Goal: Task Accomplishment & Management: Use online tool/utility

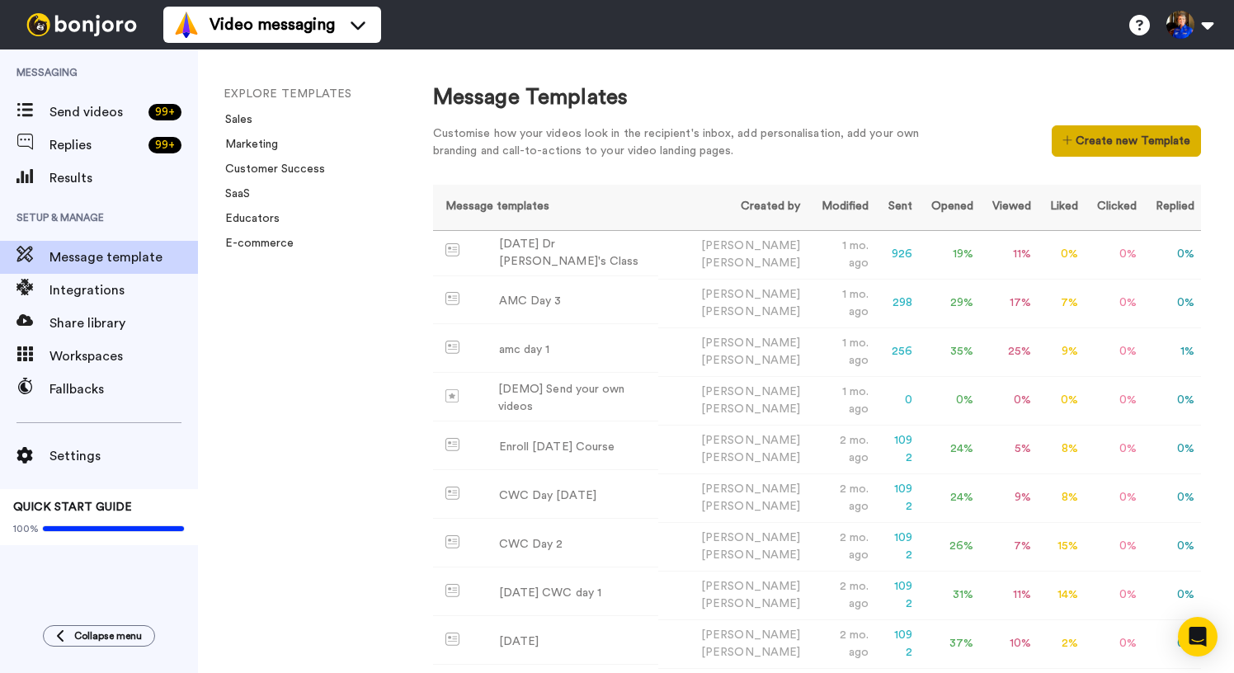
click at [1144, 139] on button "Create new Template" at bounding box center [1126, 140] width 149 height 31
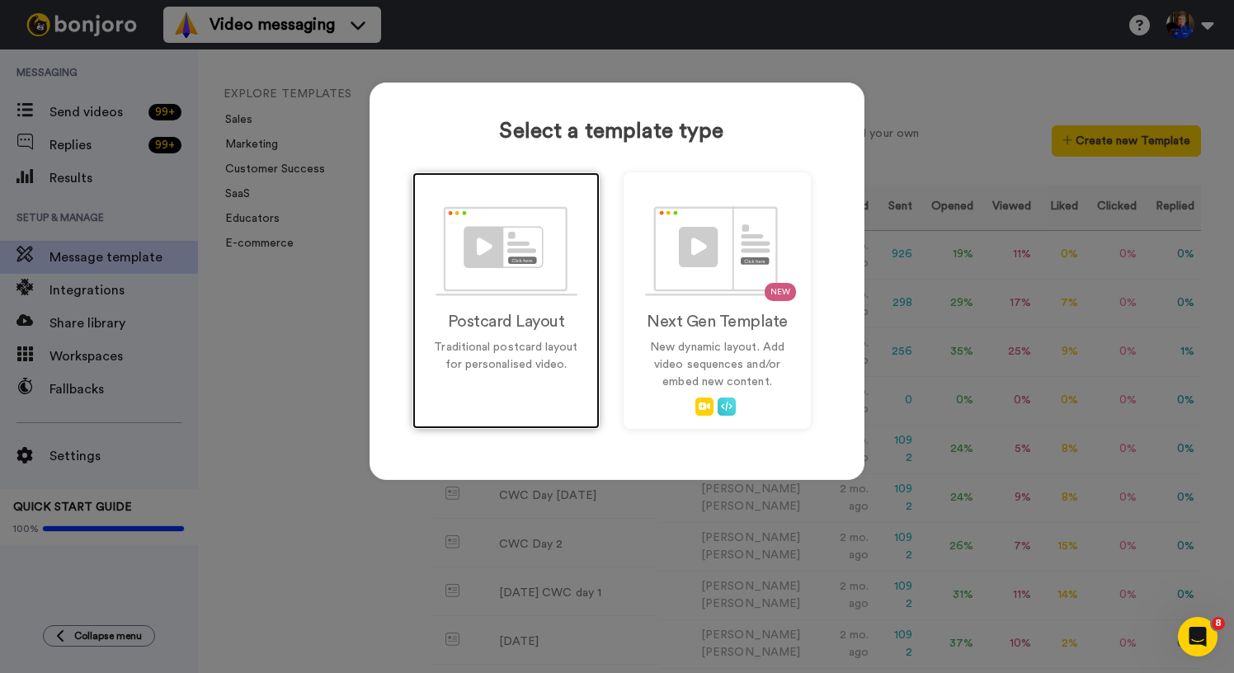
click at [510, 270] on img at bounding box center [507, 251] width 142 height 90
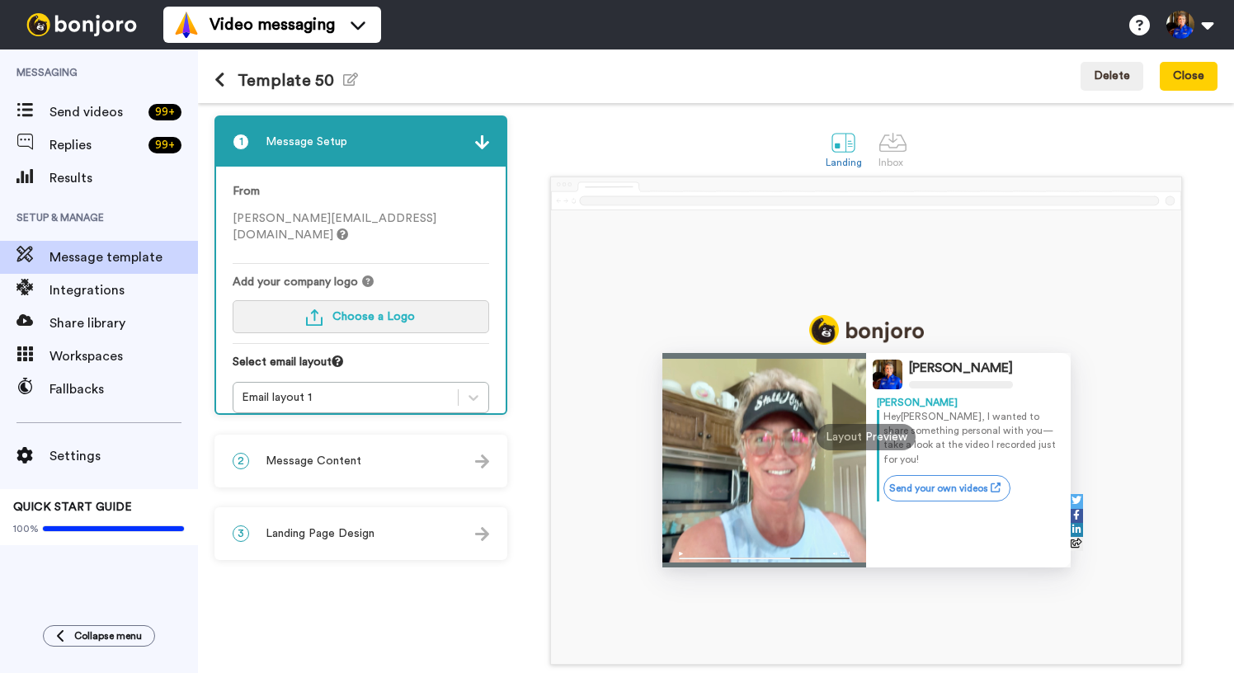
click at [383, 310] on button "Choose a Logo" at bounding box center [361, 316] width 257 height 33
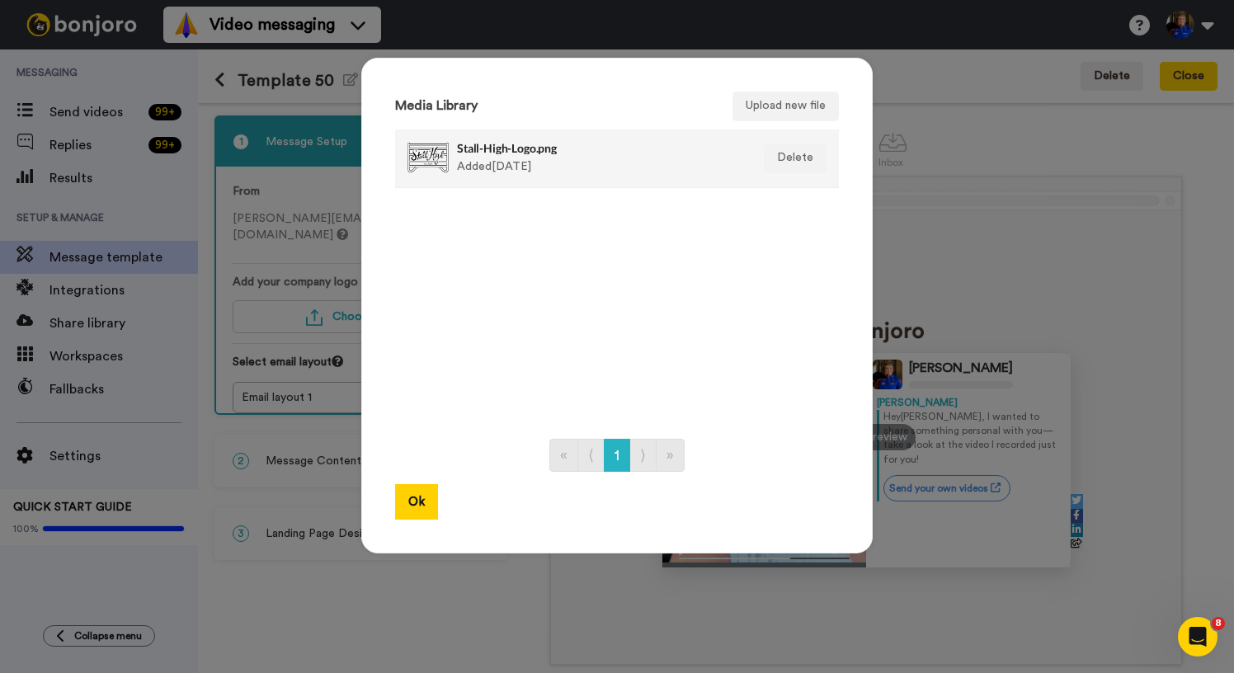
click at [489, 159] on div "Stall-High-Logo.png Added [DATE]" at bounding box center [599, 158] width 285 height 41
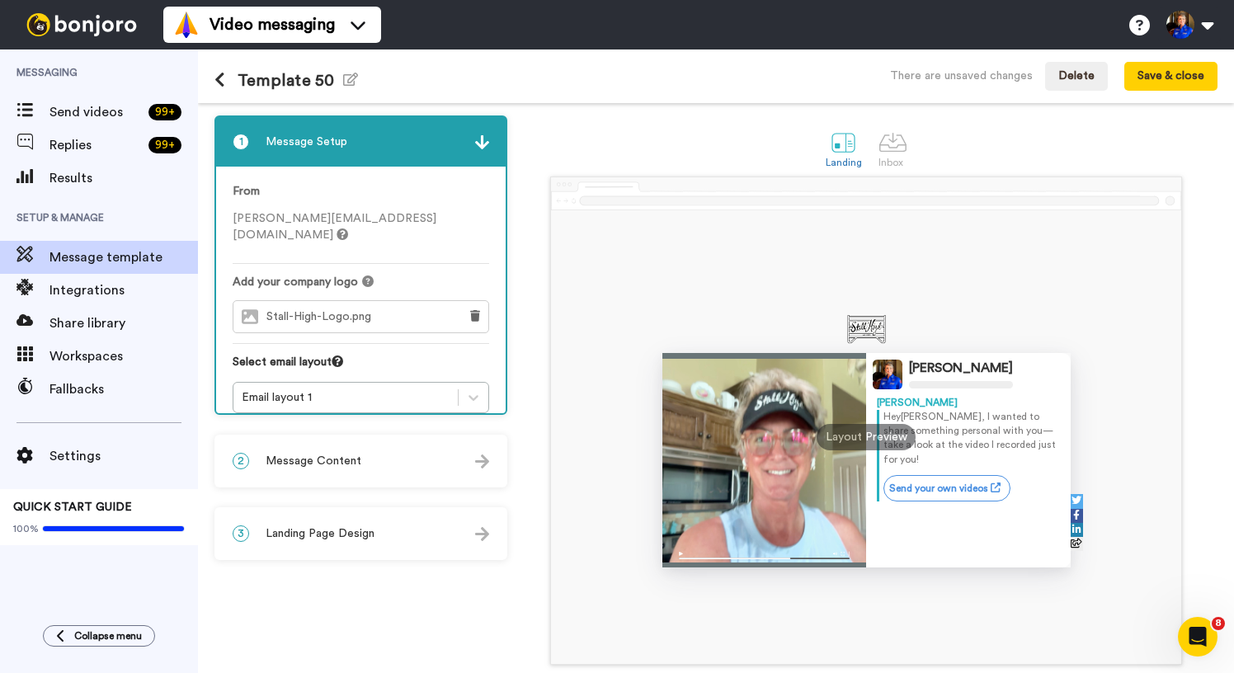
click at [489, 160] on div "Stall-High-Logo.png Added [DATE]" at bounding box center [599, 158] width 285 height 41
click at [384, 470] on div "2 Message Content" at bounding box center [361, 461] width 290 height 50
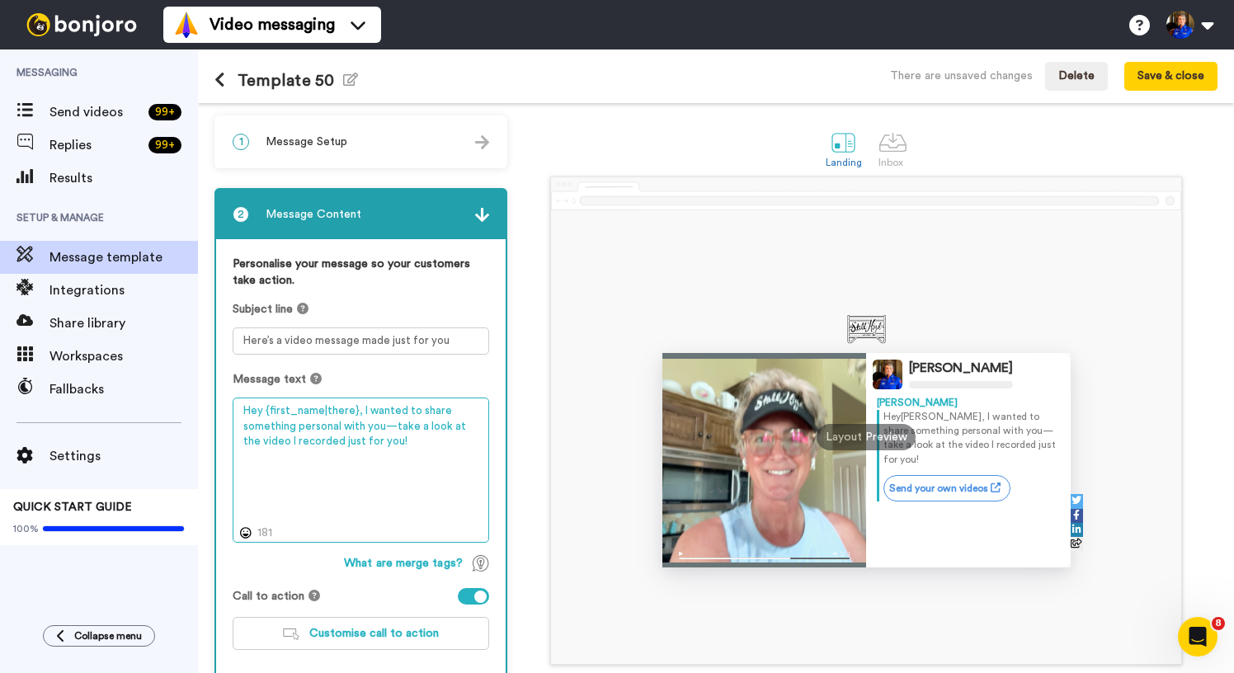
click at [391, 436] on textarea "Hey {first_name|there}, I wanted to share something personal with you—take a lo…" at bounding box center [361, 470] width 257 height 145
click at [455, 472] on textarea "Hey {first_name|there}, I wanted to share something personal with you—take a lo…" at bounding box center [361, 470] width 257 height 145
click at [360, 505] on textarea "Hey {first_name|there}, I wanted to share something personal with you—take a lo…" at bounding box center [361, 470] width 257 height 145
drag, startPoint x: 360, startPoint y: 413, endPoint x: 435, endPoint y: 475, distance: 97.8
click at [435, 475] on textarea "Hey {first_name|there}, I wanted to share something personal with you—take a lo…" at bounding box center [361, 470] width 257 height 145
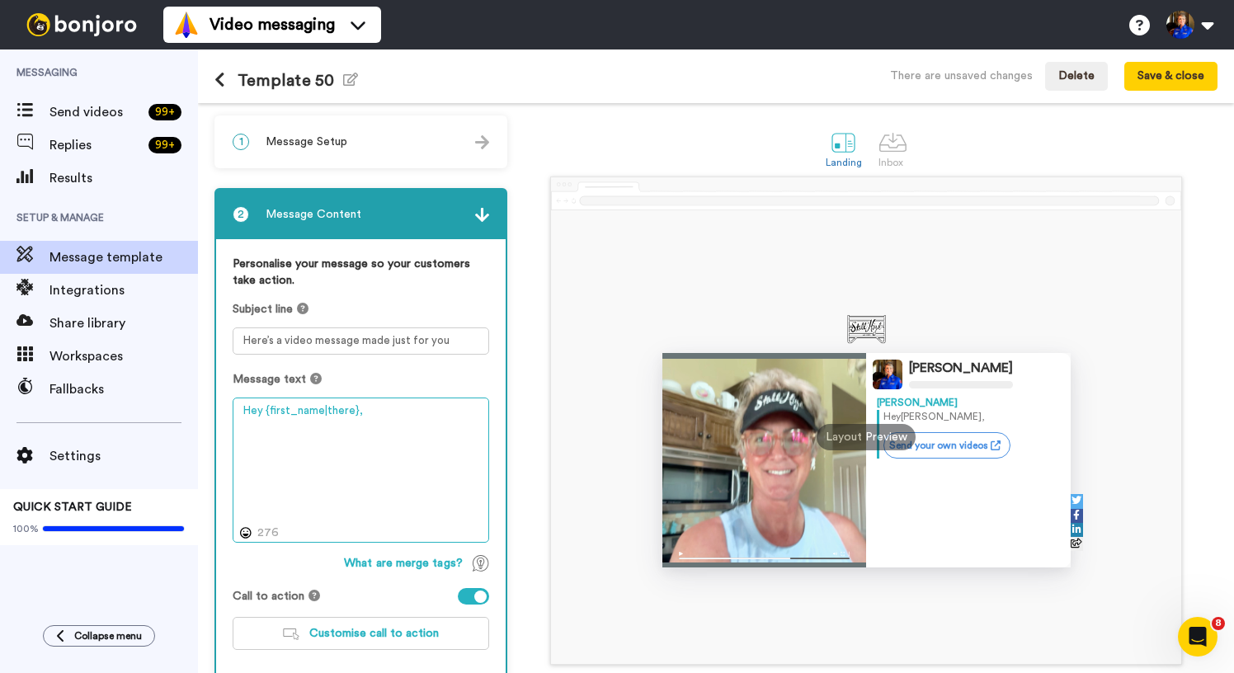
click at [399, 426] on textarea "Hey {first_name|there}," at bounding box center [361, 470] width 257 height 145
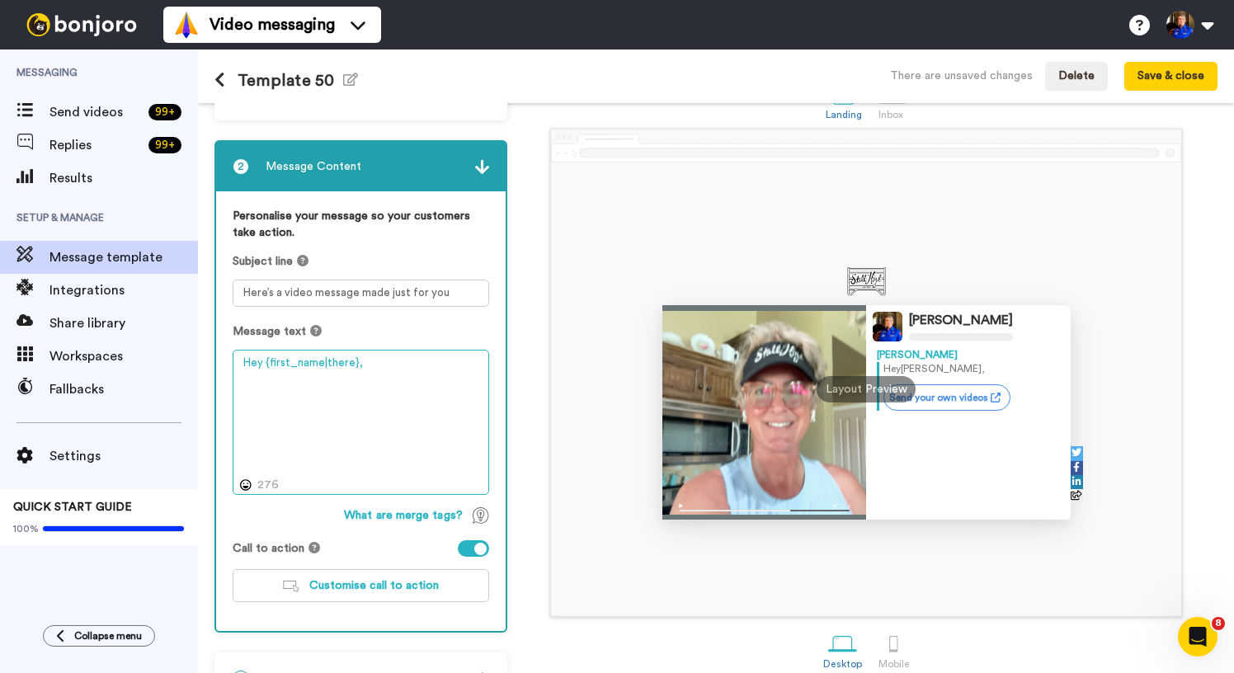
scroll to position [71, 0]
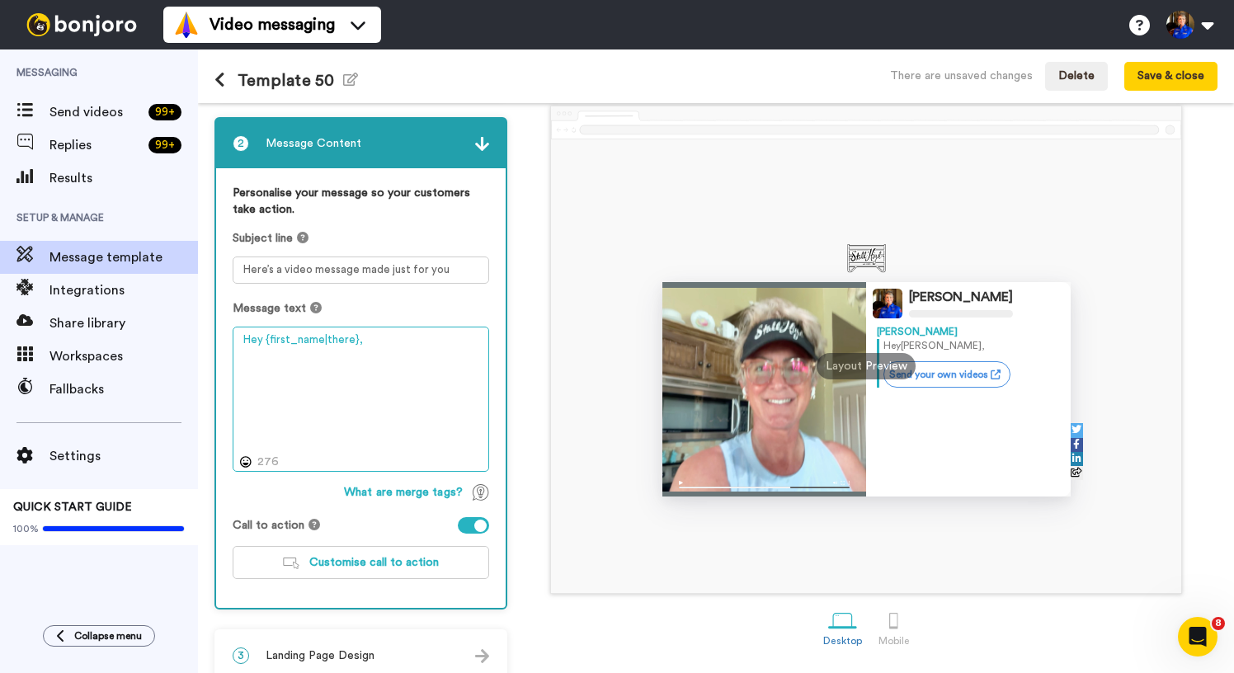
paste textarea "[URL][DOMAIN_NAME]"
paste textarea "I just recorded a video for you, open now so we can talk."
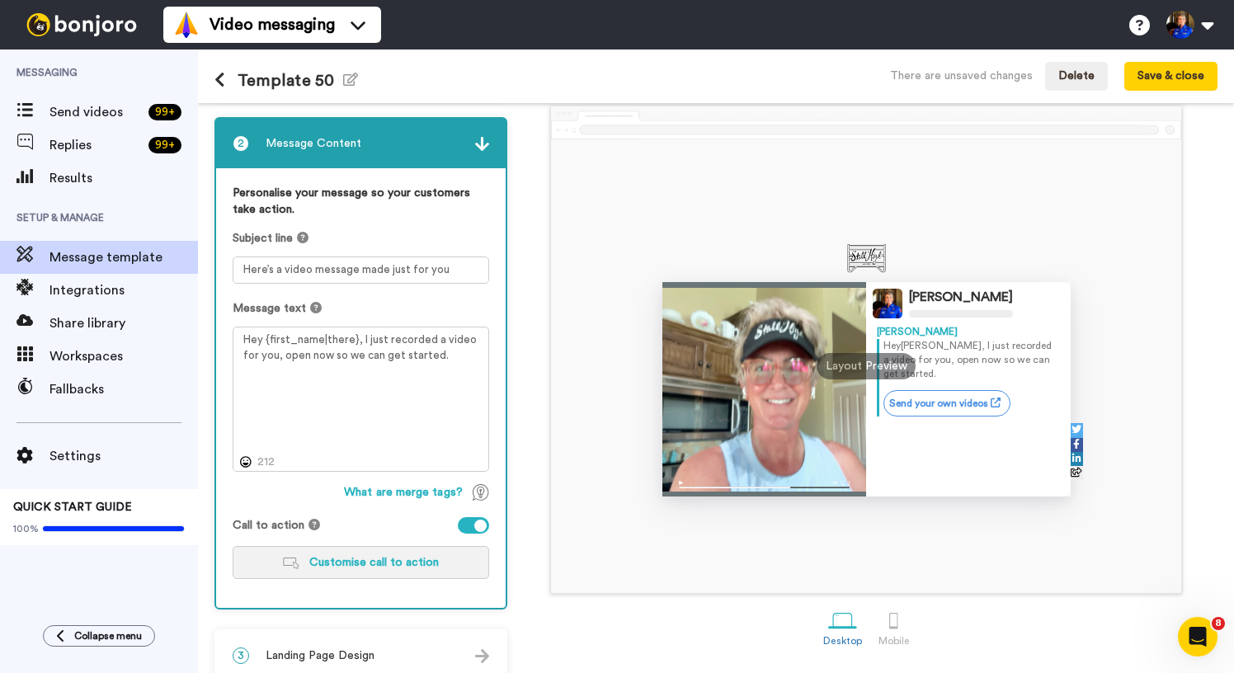
click at [398, 559] on span "Customise call to action" at bounding box center [374, 563] width 130 height 12
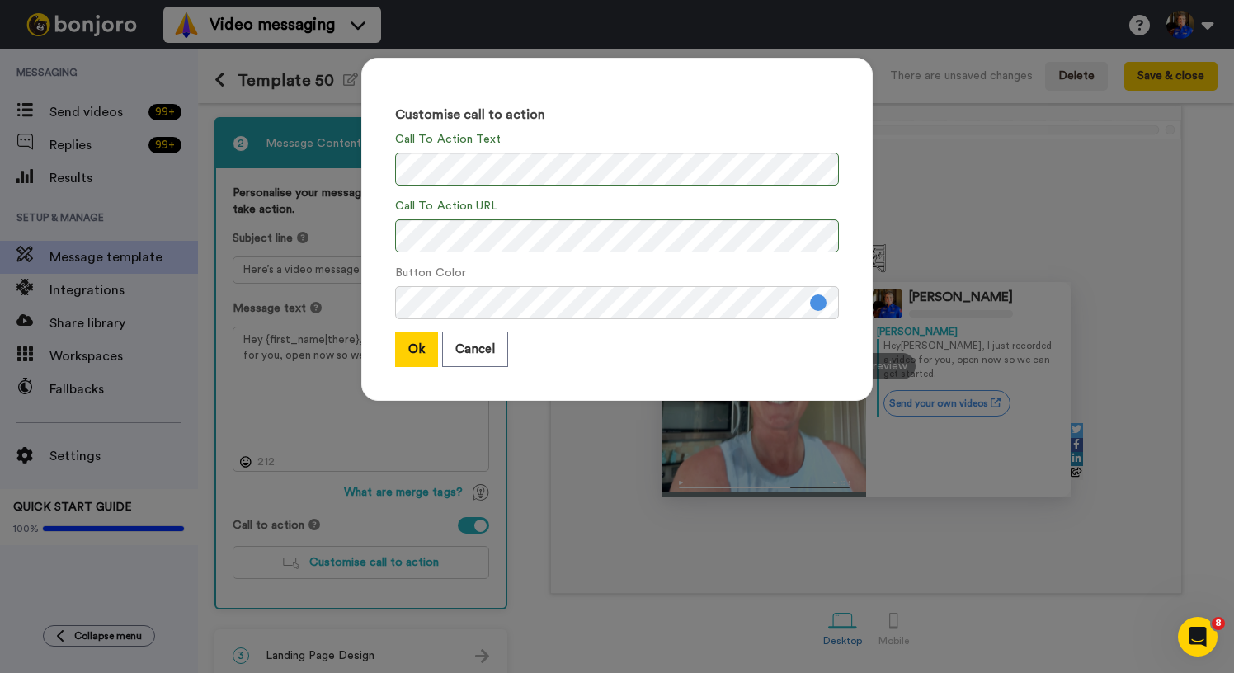
click at [644, 369] on div "Customise call to action Call To Action Text Call To Action URL Button Color Ok…" at bounding box center [617, 229] width 512 height 343
click at [423, 340] on button "Ok" at bounding box center [416, 349] width 43 height 35
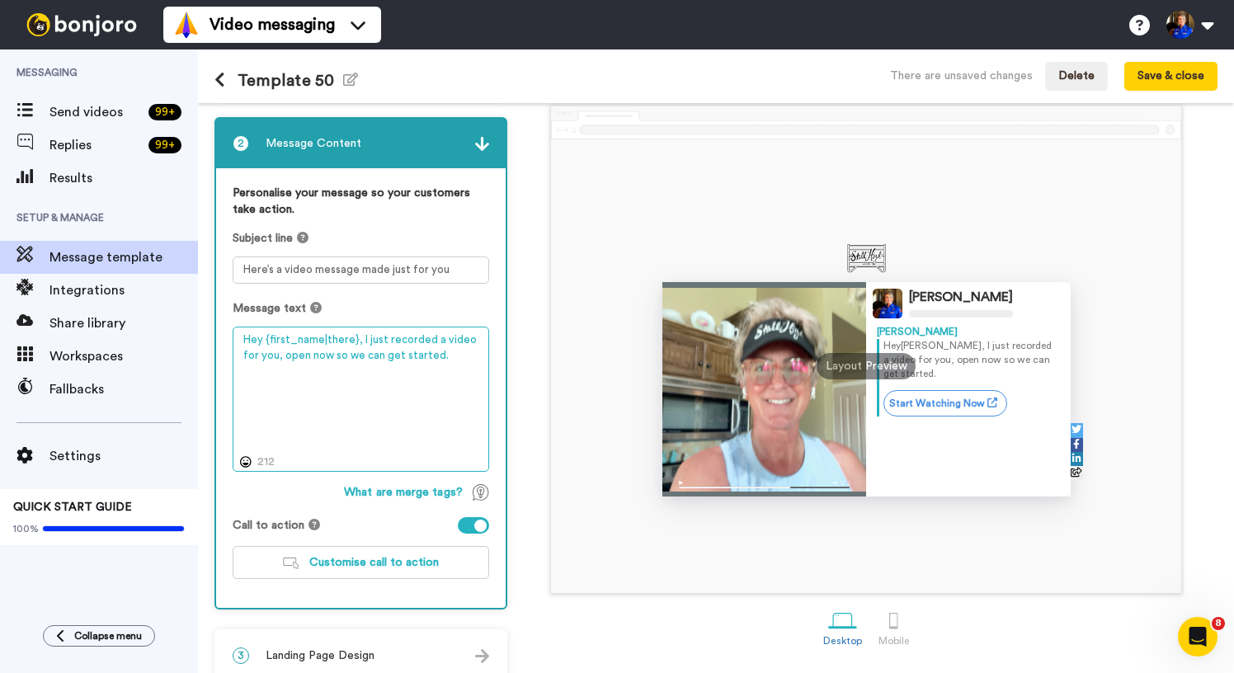
click at [447, 365] on textarea "Hey {first_name|there}, I just recorded a video for you, open now so we can get…" at bounding box center [361, 399] width 257 height 145
drag, startPoint x: 359, startPoint y: 342, endPoint x: 467, endPoint y: 373, distance: 112.5
click at [467, 373] on textarea "Hey {first_name|there}, I just recorded a video for you, open now so we can get…" at bounding box center [361, 399] width 257 height 145
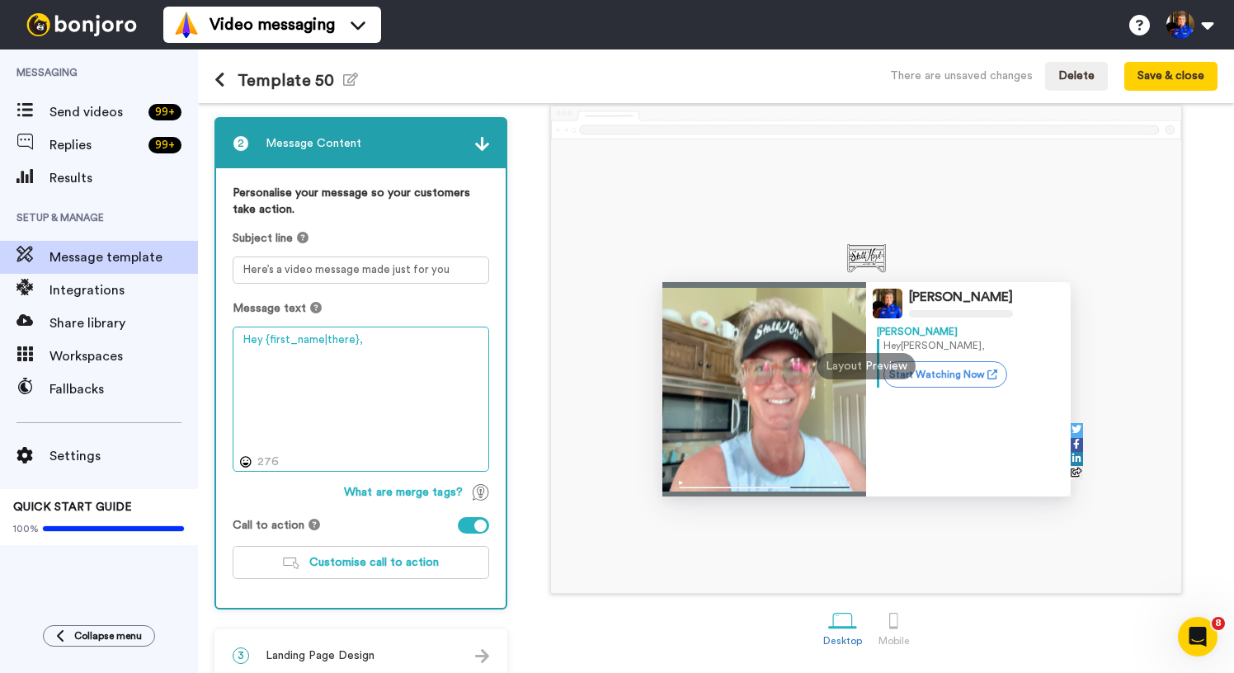
paste textarea "I want to know more about your horse. Which barrel is your best barrel and whic…"
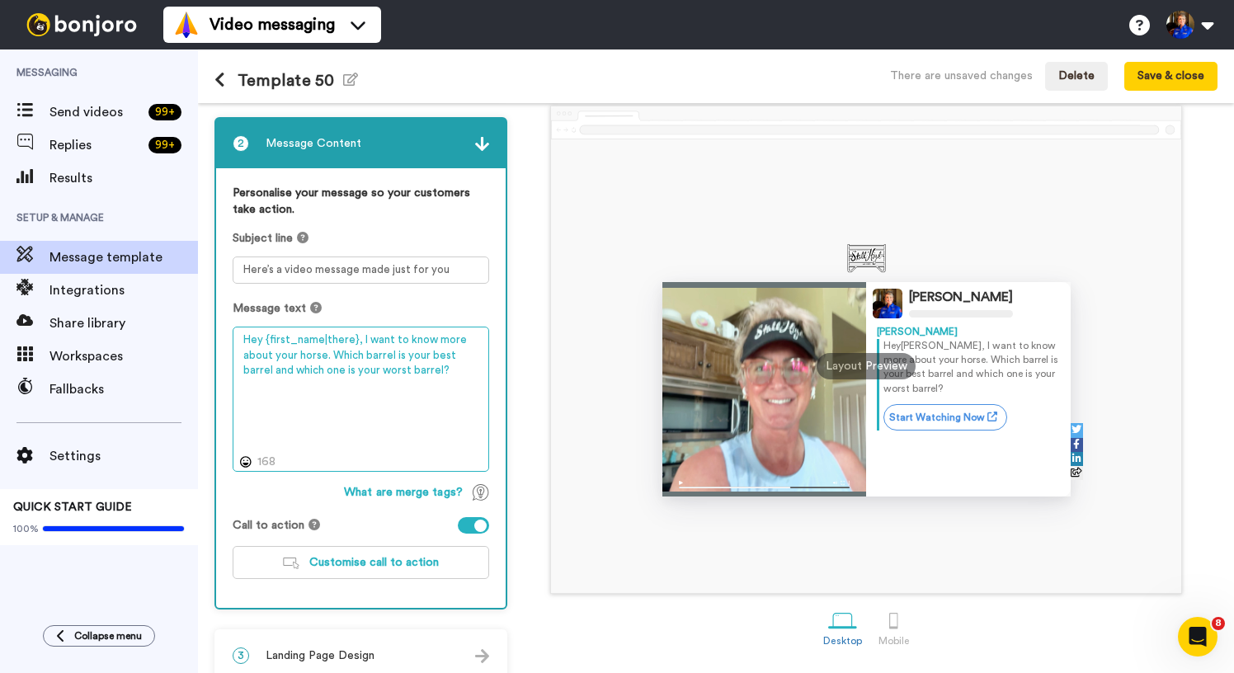
type textarea "Hey {first_name|there}, I want to know more about your horse. Which barrel is y…"
